Goal: Task Accomplishment & Management: Complete application form

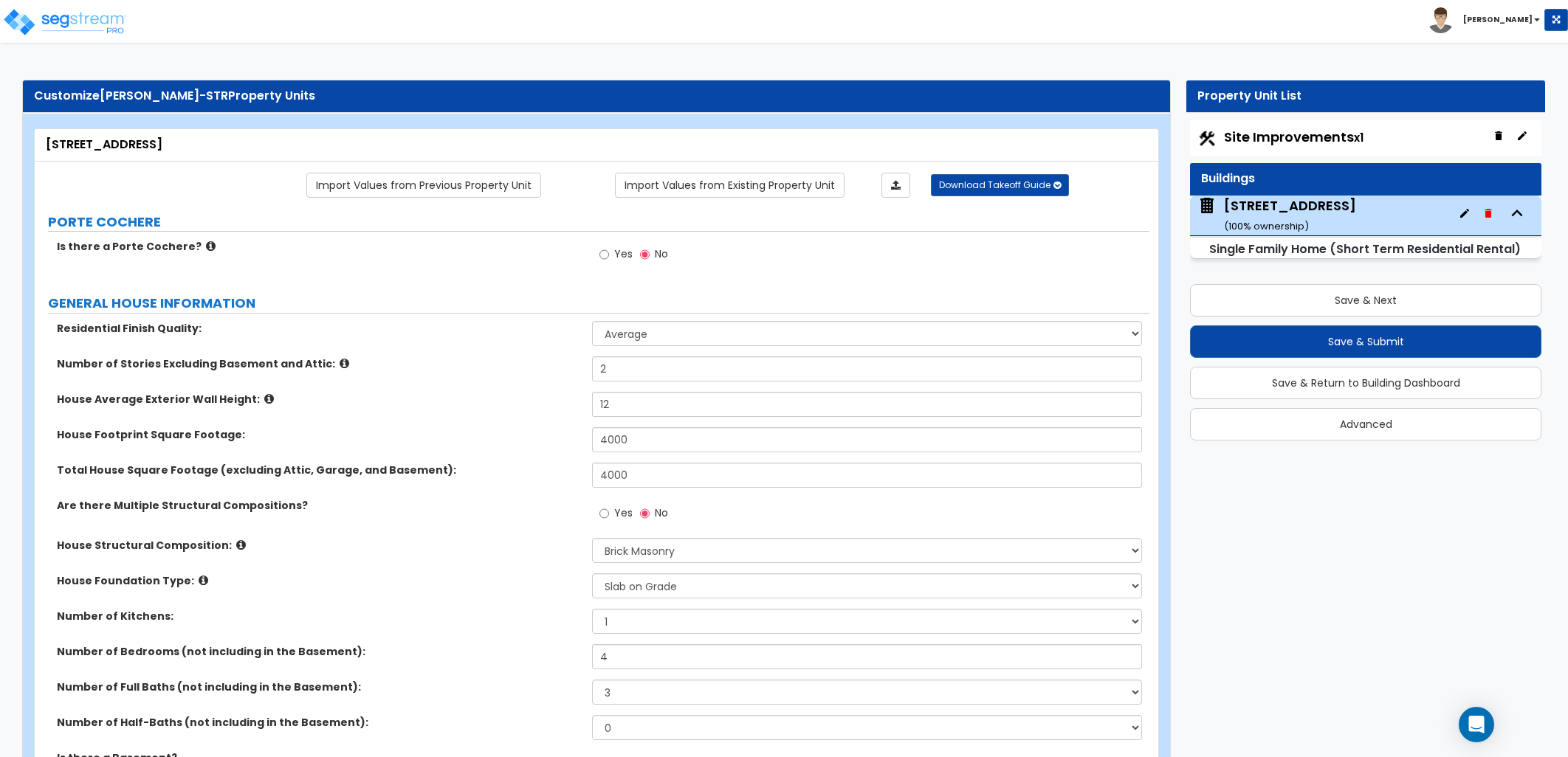
select select "1"
select select "5"
select select "3"
select select "1"
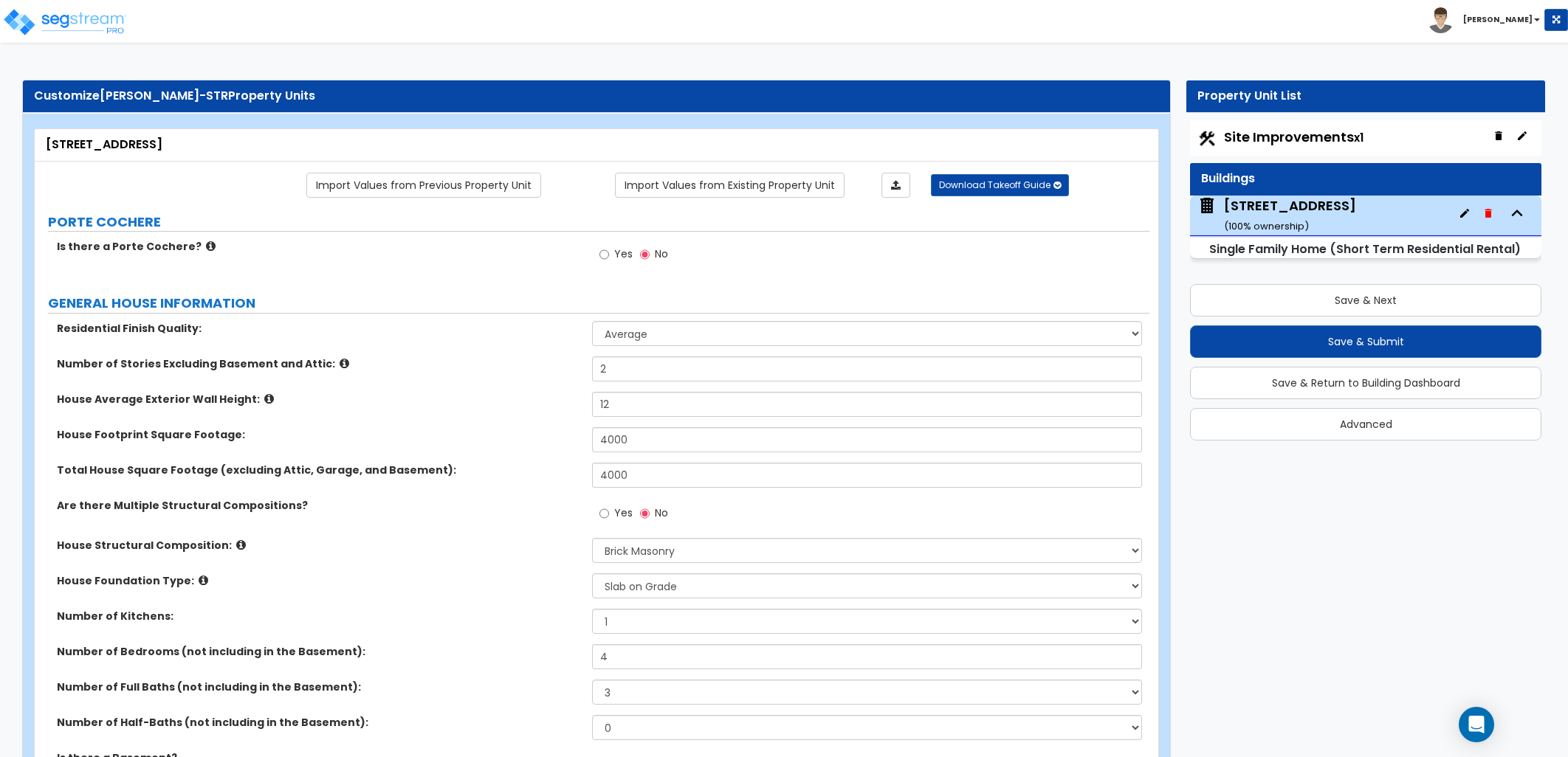
select select "2"
select select "1"
select select "3"
select select "1"
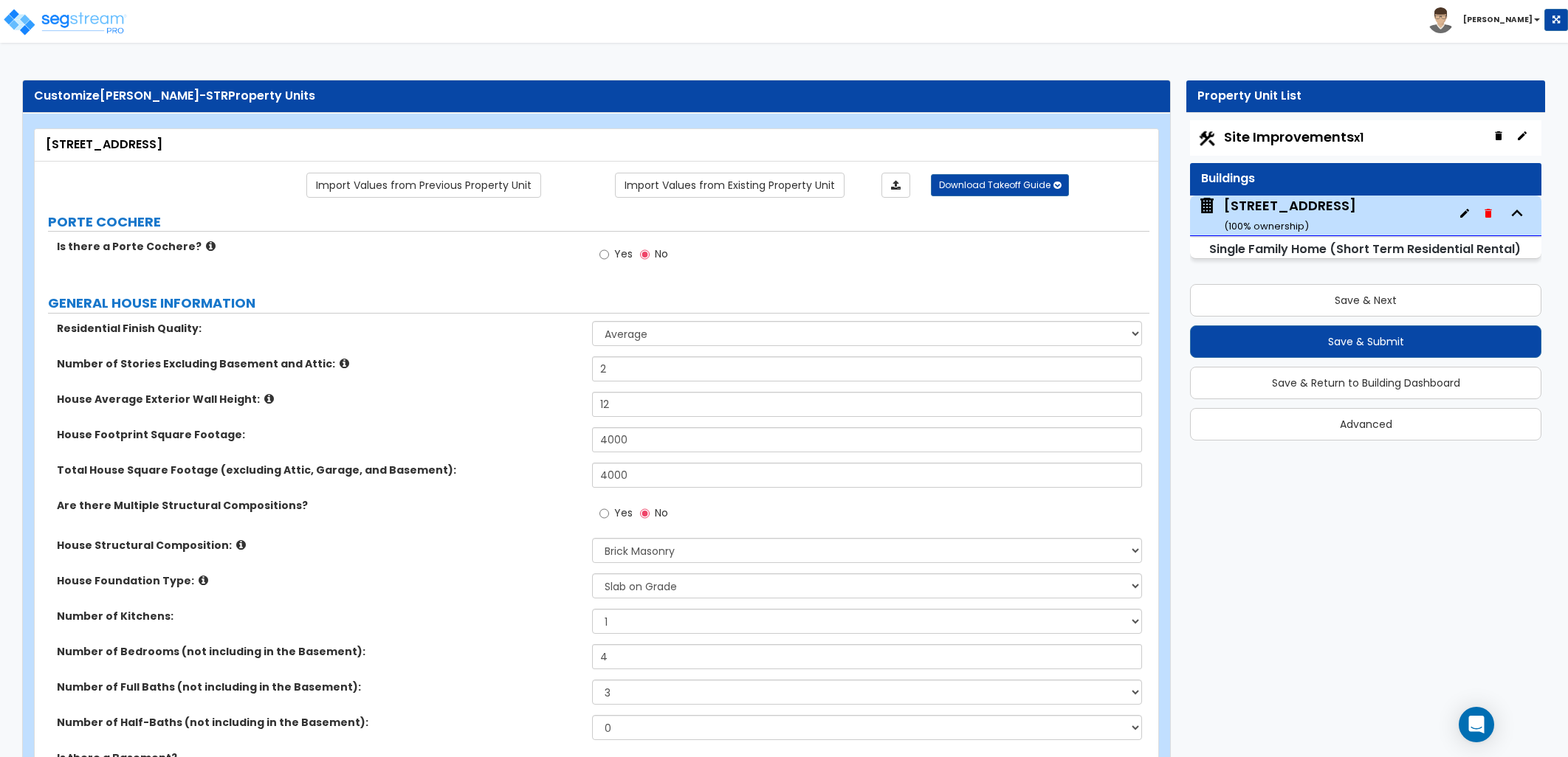
select select "2"
select select "6"
select select "1"
select select "2"
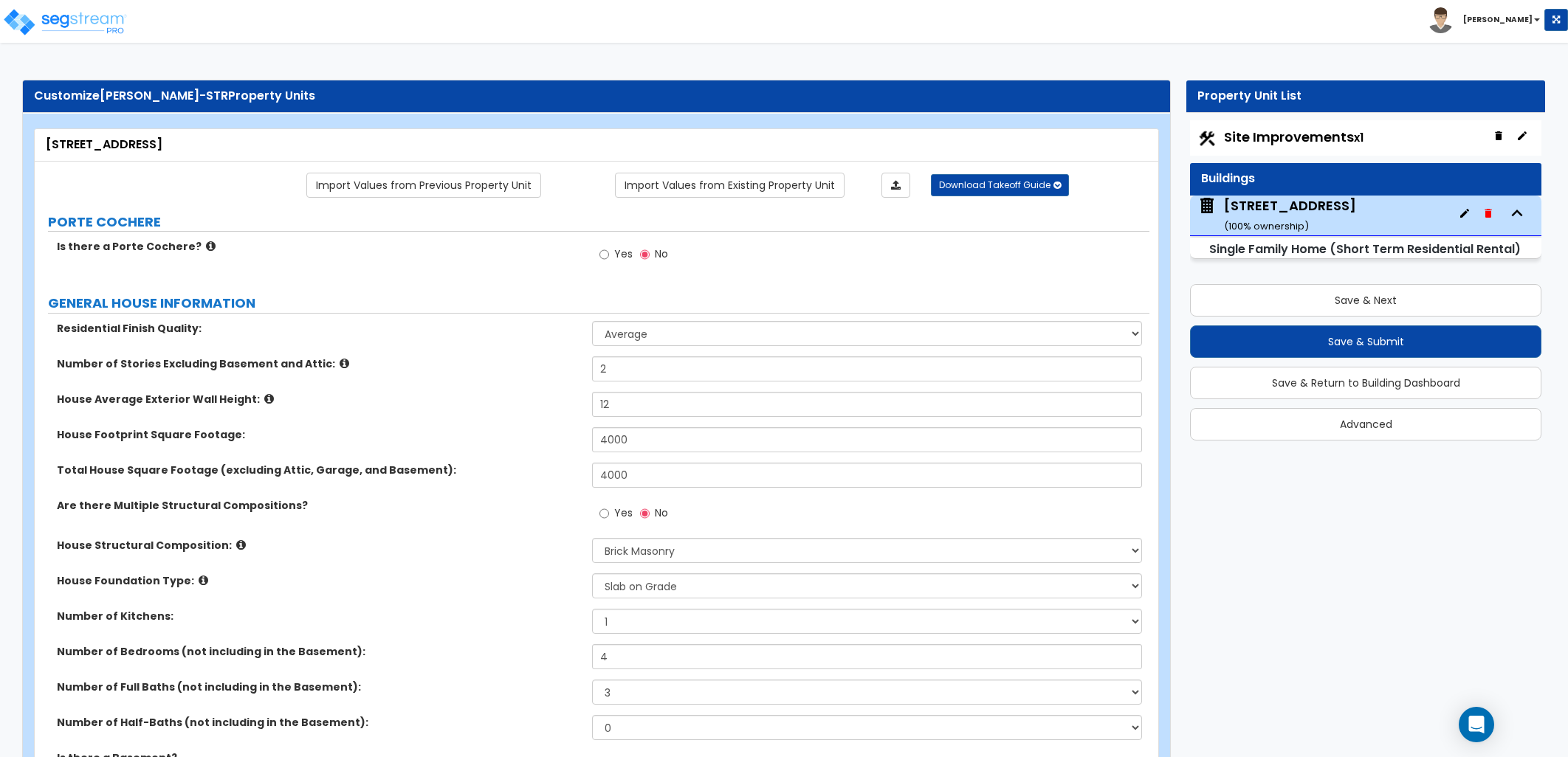
select select "5"
select select "1"
select select "5"
select select "2"
select select "6"
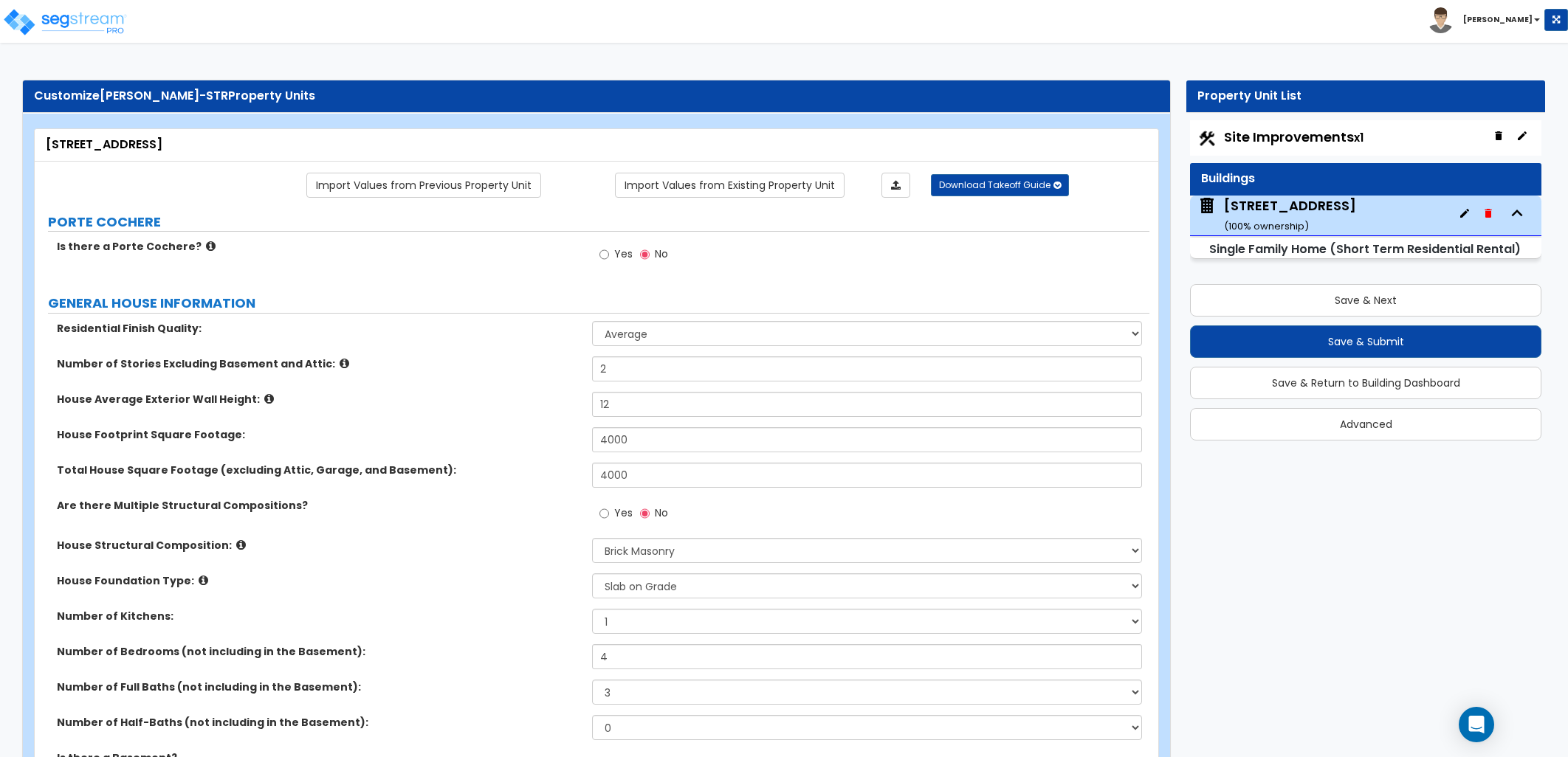
select select "5"
select select "3"
select select "2"
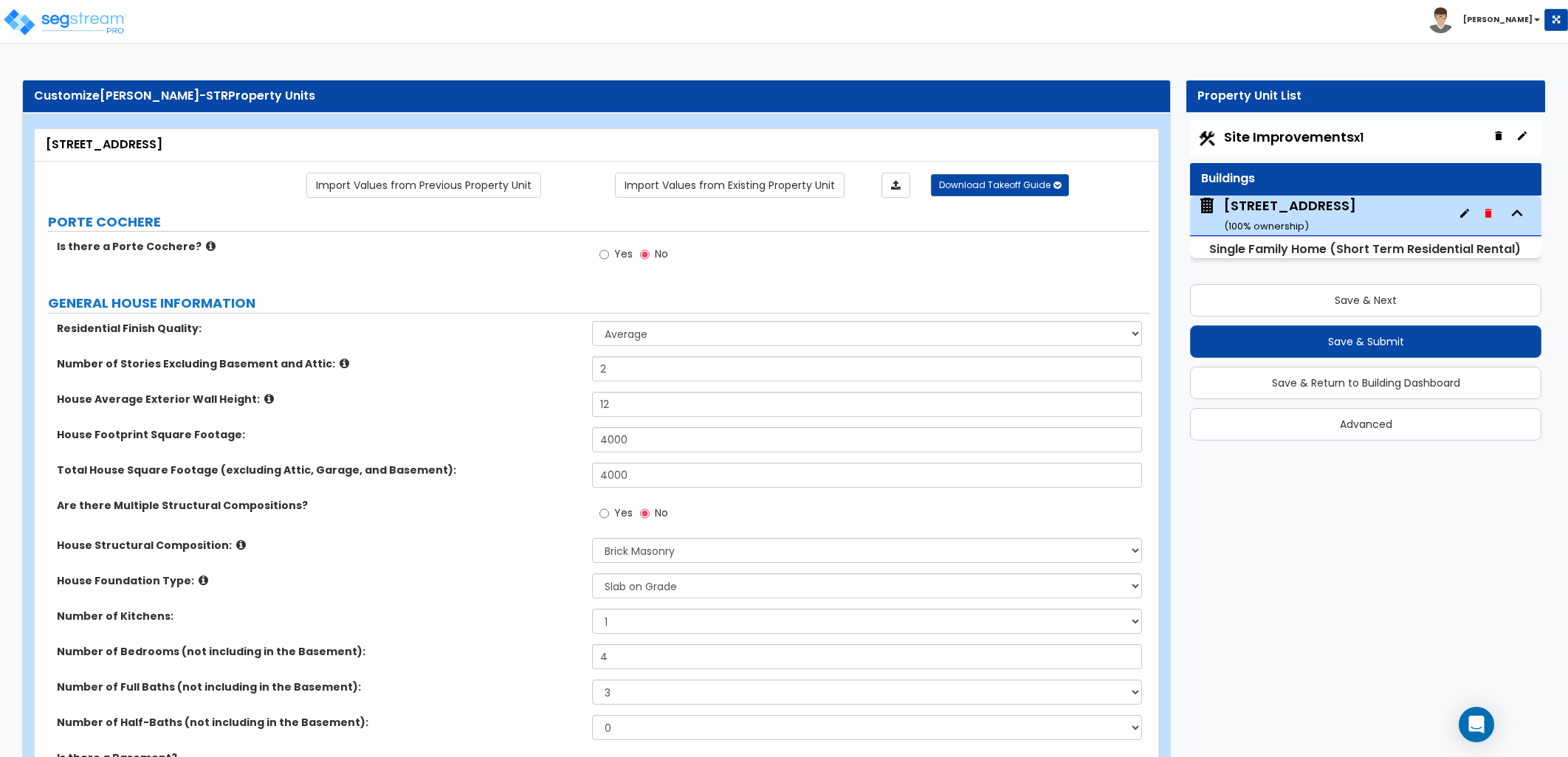
select select "3"
select select "2"
select select "1"
select select "2"
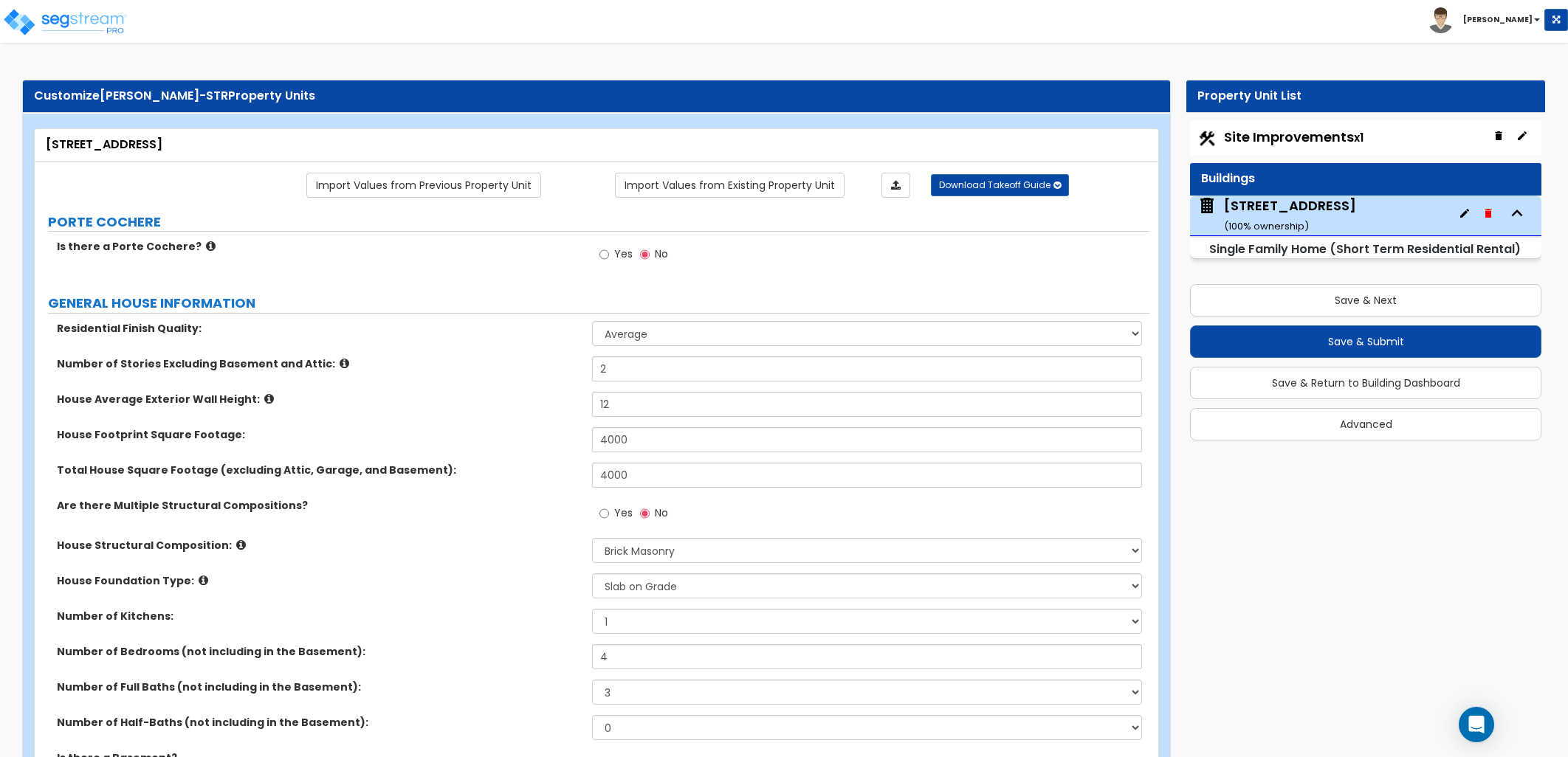
select select "2"
select select "1"
select select "2"
select select "1"
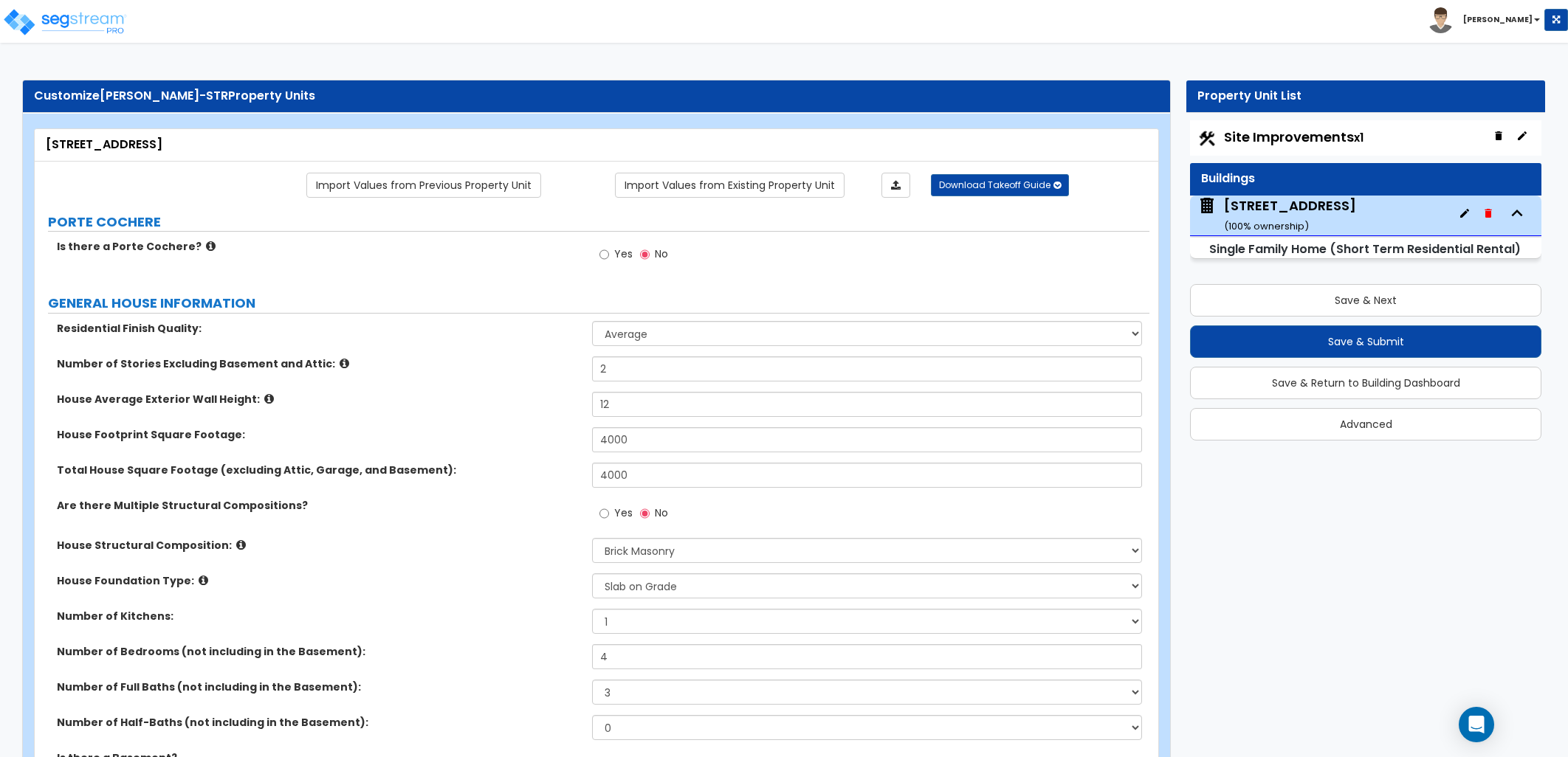
select select "3"
select select "2"
select select "1"
select select "2"
select select "1"
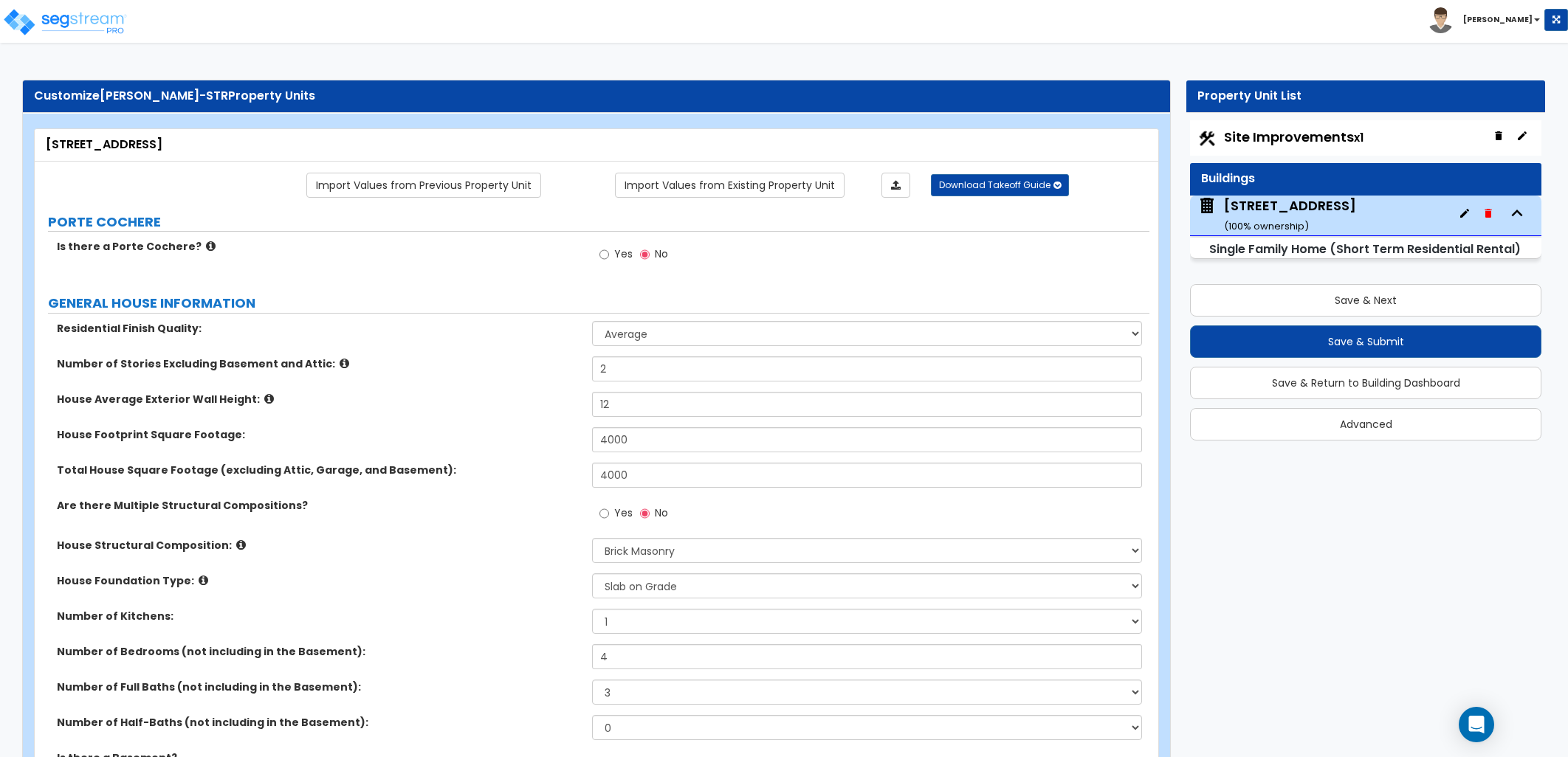
select select "2"
select select "1"
select select "2"
